Goal: Task Accomplishment & Management: Manage account settings

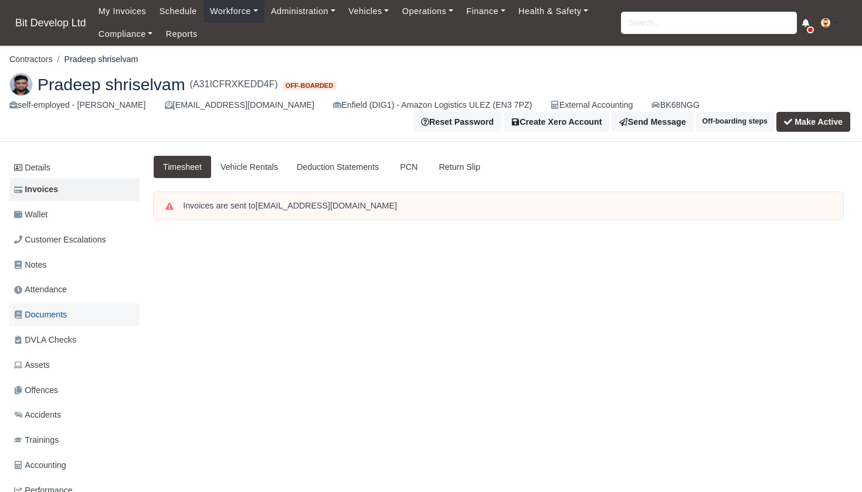
click at [49, 311] on span "Documents" at bounding box center [40, 314] width 53 height 13
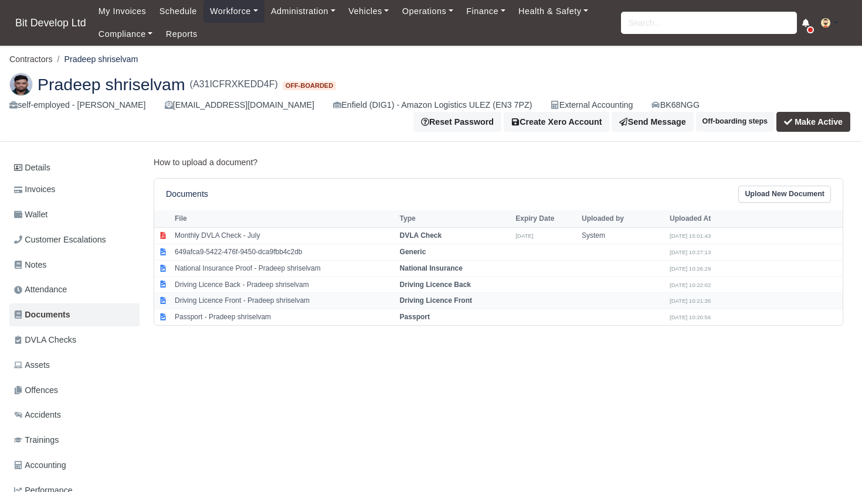
click at [214, 299] on td "Driving Licence Front - Pradeep shriselvam" at bounding box center [284, 301] width 225 height 16
select select "driving-licence-front"
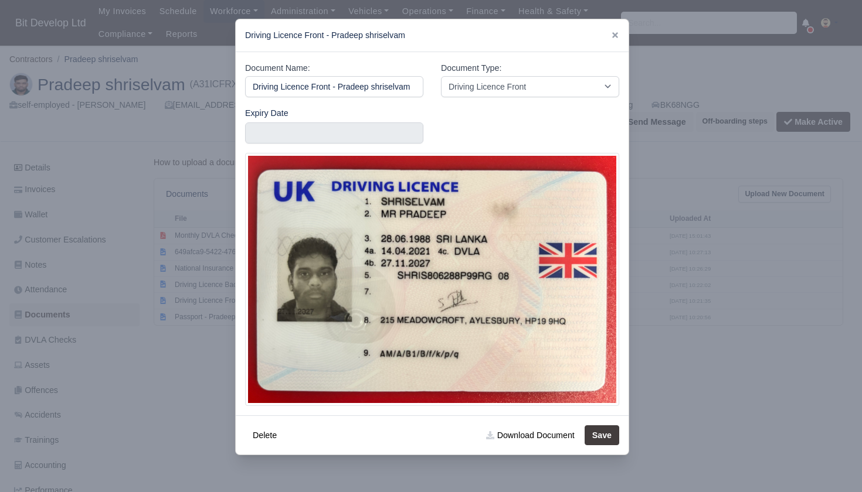
scroll to position [0, 1]
click at [305, 467] on div at bounding box center [431, 246] width 862 height 492
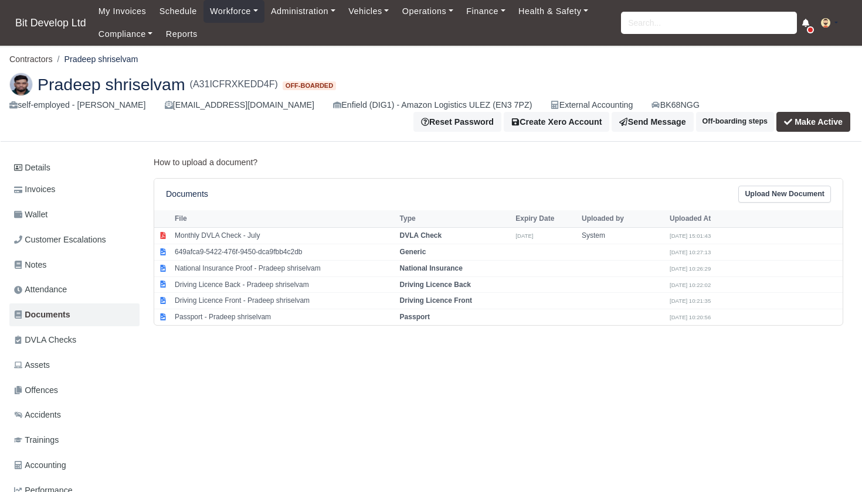
click at [777, 193] on link "Upload New Document" at bounding box center [784, 194] width 93 height 17
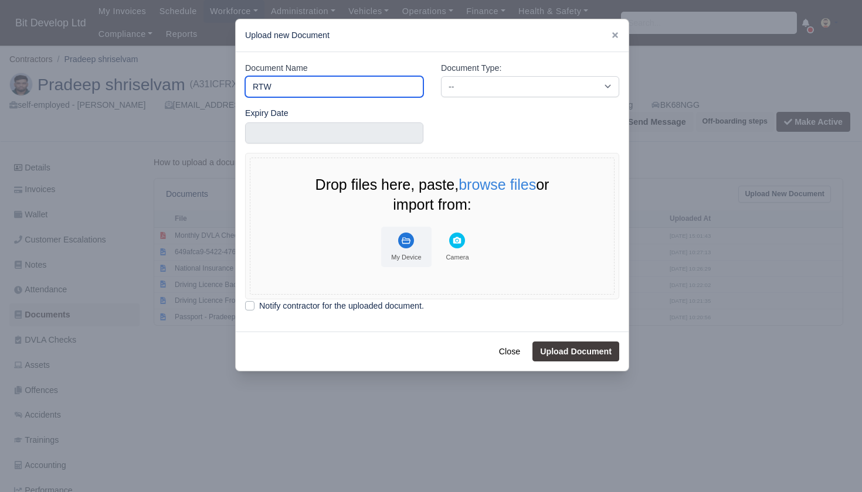
type input "RTW"
click at [402, 246] on icon "File Uploader" at bounding box center [406, 241] width 16 height 16
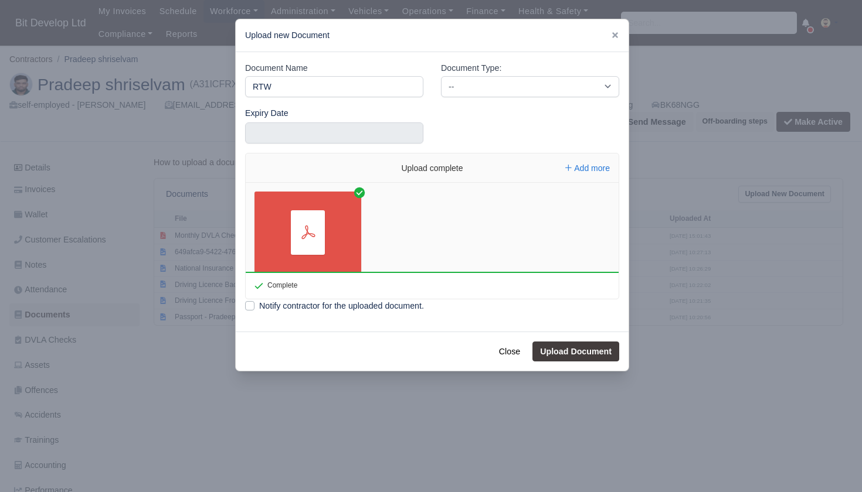
click at [589, 349] on button "Upload Document" at bounding box center [575, 352] width 87 height 20
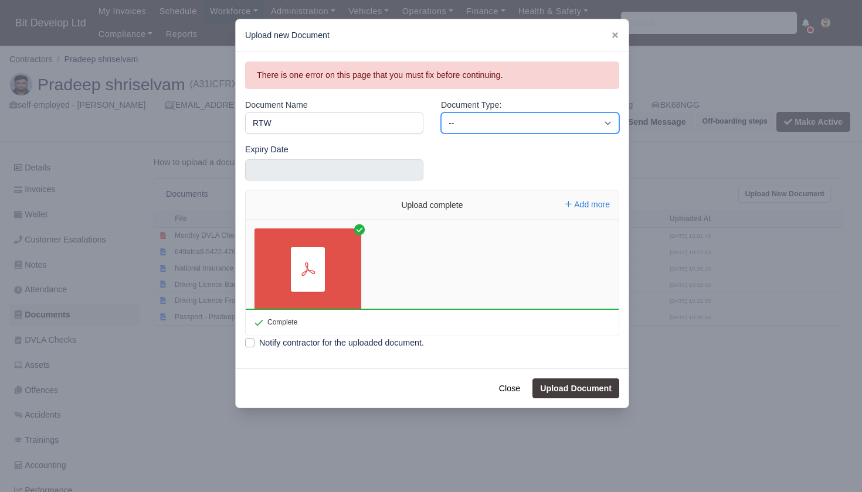
select select "right-to-work"
click at [569, 388] on button "Upload Document" at bounding box center [575, 389] width 87 height 20
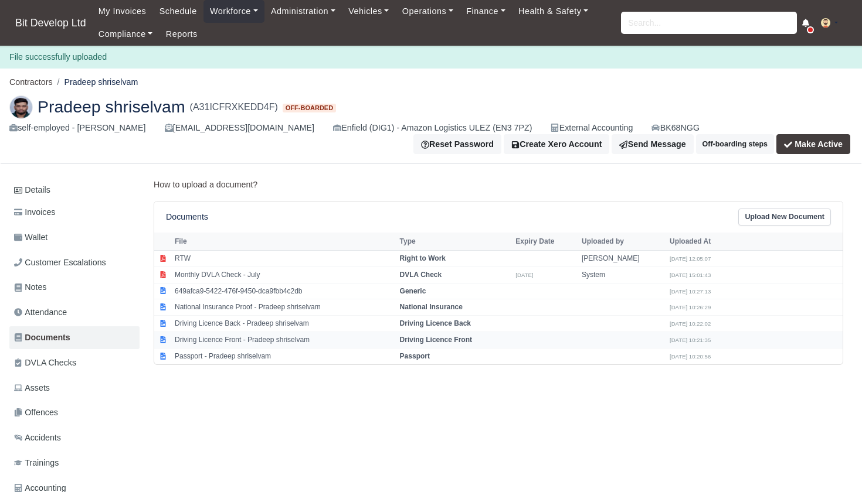
click at [232, 336] on td "Driving Licence Front - Pradeep shriselvam" at bounding box center [284, 340] width 225 height 16
select select "driving-licence-front"
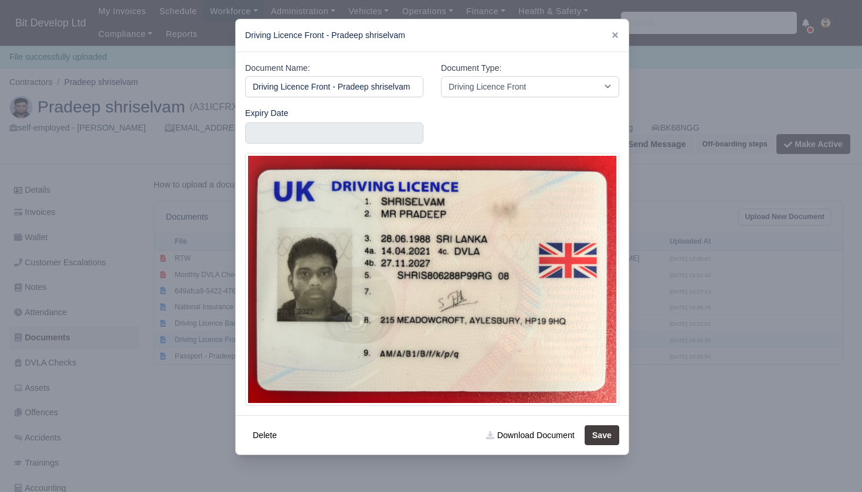
scroll to position [0, 1]
click at [531, 432] on link "Download Document" at bounding box center [529, 436] width 103 height 20
click at [192, 378] on div at bounding box center [431, 246] width 862 height 492
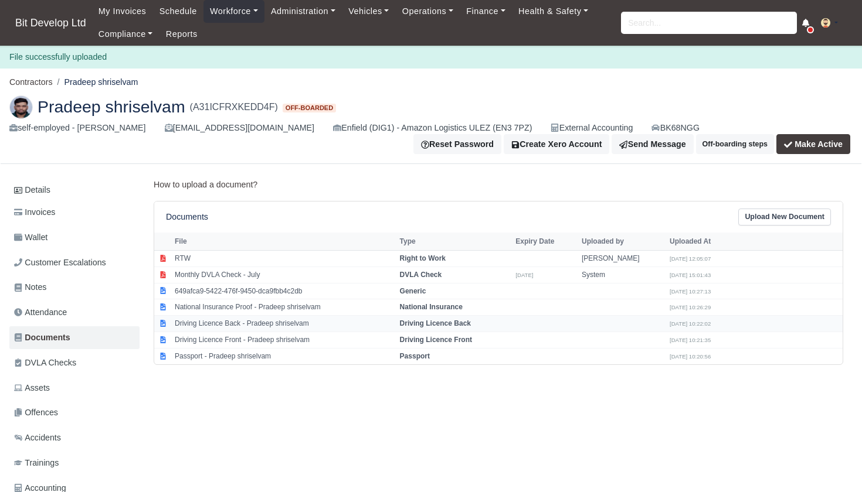
click at [222, 317] on td "Driving Licence Back - Pradeep shriselvam" at bounding box center [284, 324] width 225 height 16
select select "driving-licence-back"
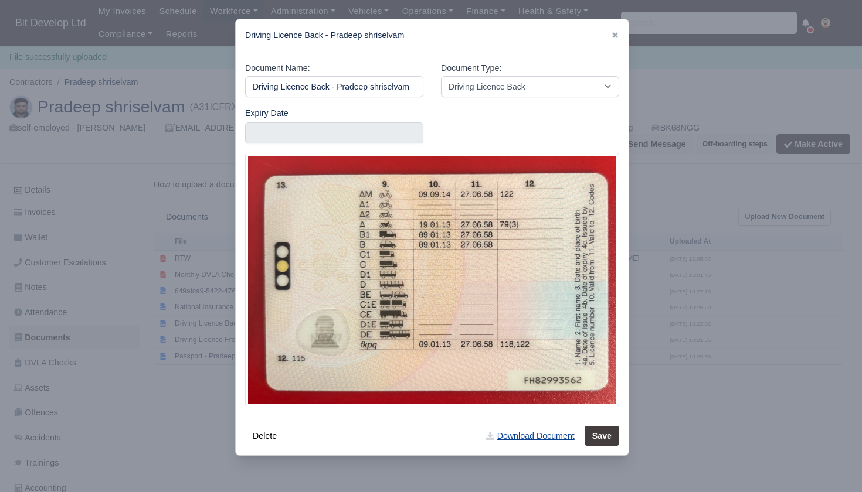
click at [514, 433] on link "Download Document" at bounding box center [529, 436] width 103 height 20
click at [752, 114] on div at bounding box center [431, 246] width 862 height 492
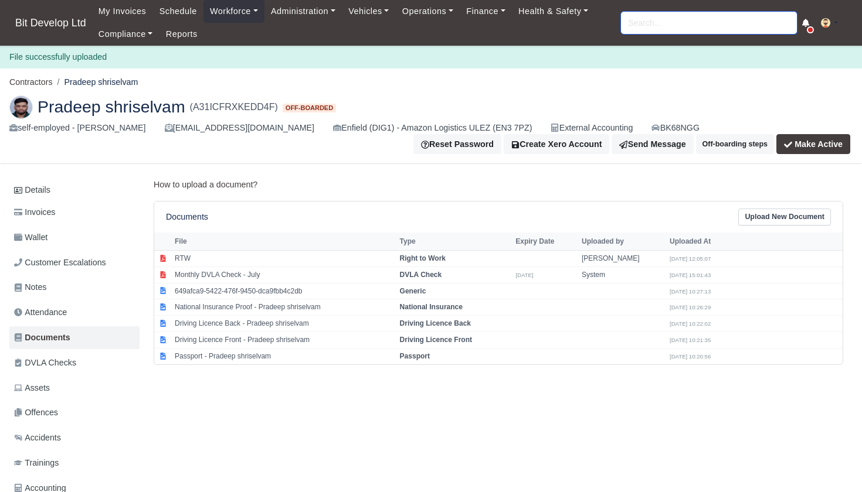
click at [688, 21] on input "search" at bounding box center [709, 23] width 176 height 22
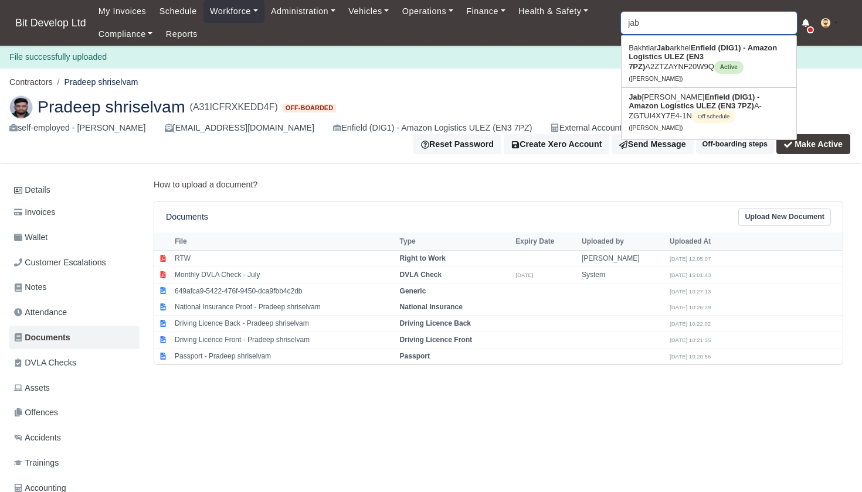
type input "jaba"
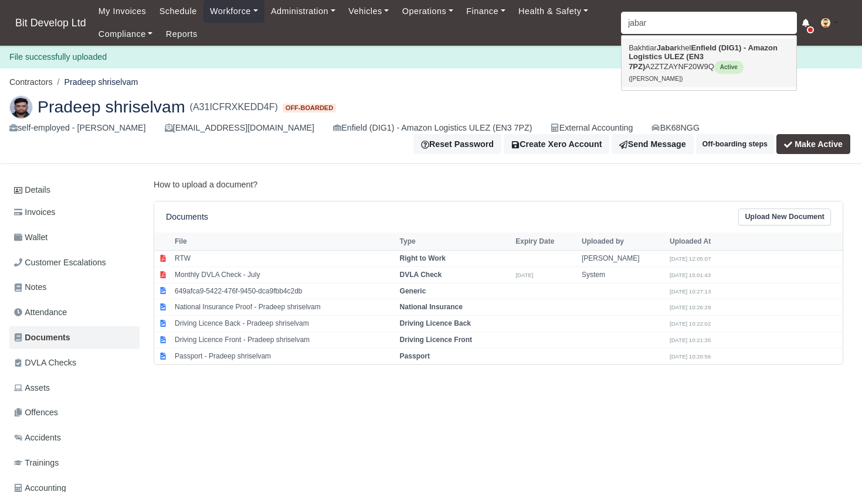
click at [698, 53] on strong "Enfield (DIG1) - Amazon Logistics ULEZ (EN3 7PZ)" at bounding box center [702, 57] width 149 height 28
type input "Bakhtiar Jabarkhel"
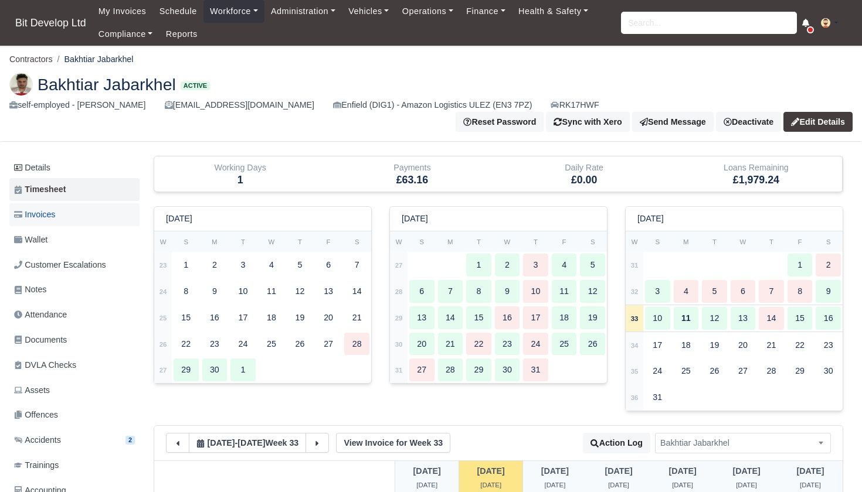
click at [49, 213] on span "Invoices" at bounding box center [34, 214] width 41 height 13
